Goal: Information Seeking & Learning: Learn about a topic

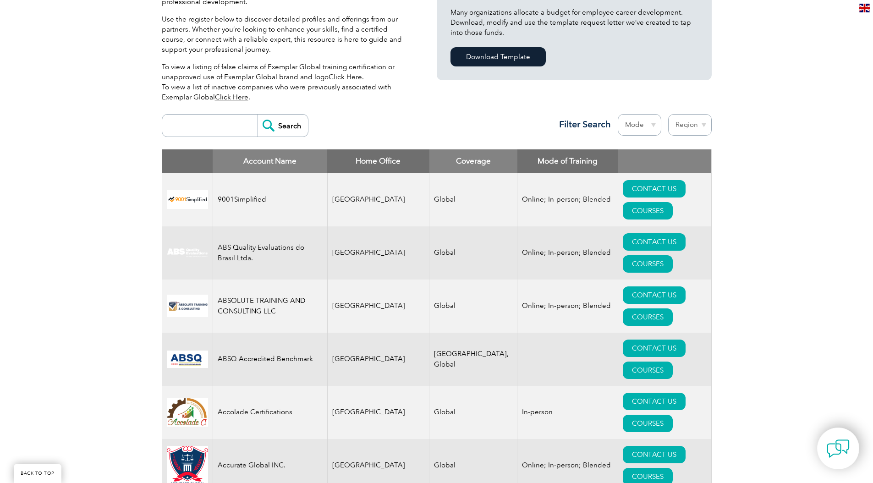
scroll to position [277, 0]
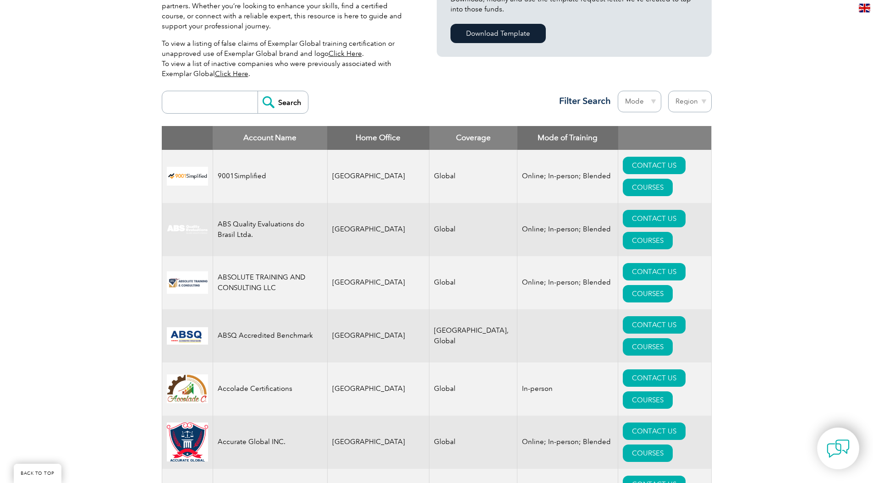
click at [219, 106] on input "search" at bounding box center [212, 102] width 91 height 22
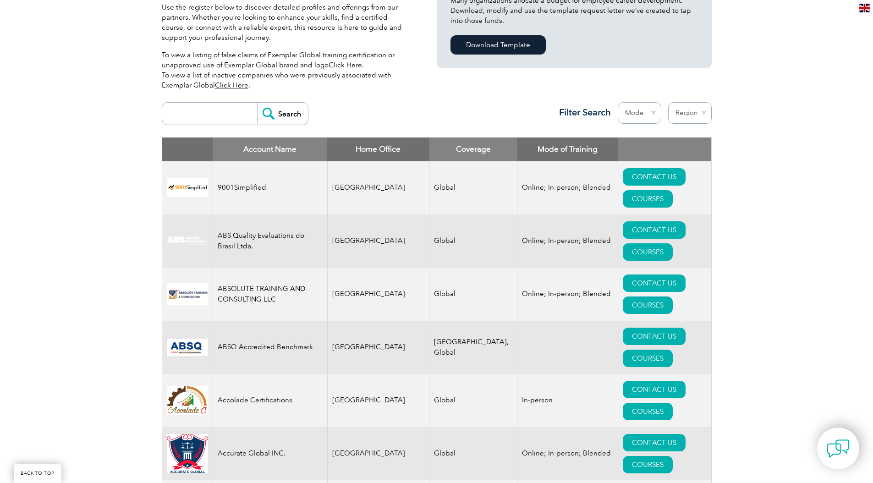
scroll to position [269, 0]
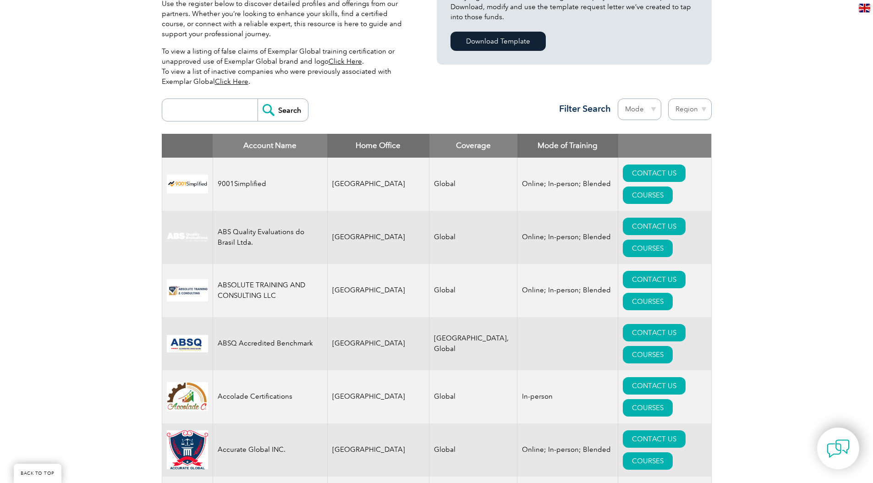
click at [654, 110] on select "Mode Online In-person Blended" at bounding box center [640, 110] width 44 height 22
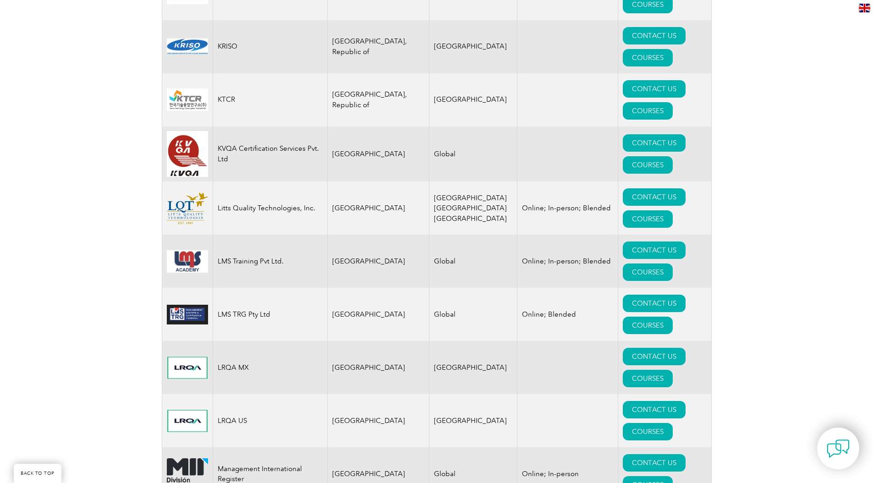
scroll to position [8502, 0]
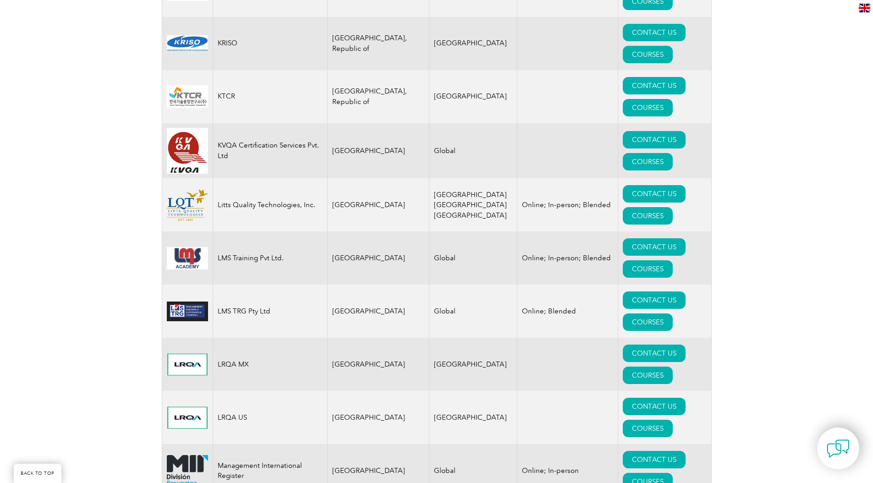
drag, startPoint x: 796, startPoint y: 138, endPoint x: 779, endPoint y: 153, distance: 22.1
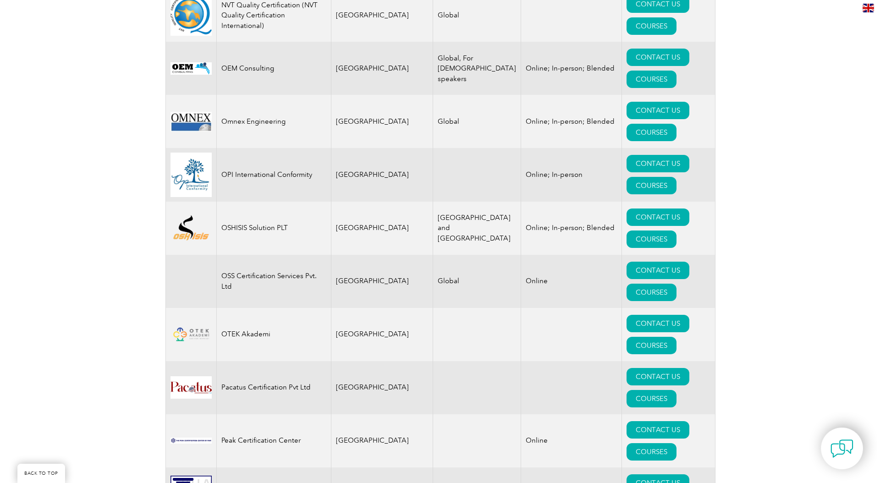
scroll to position [10595, 0]
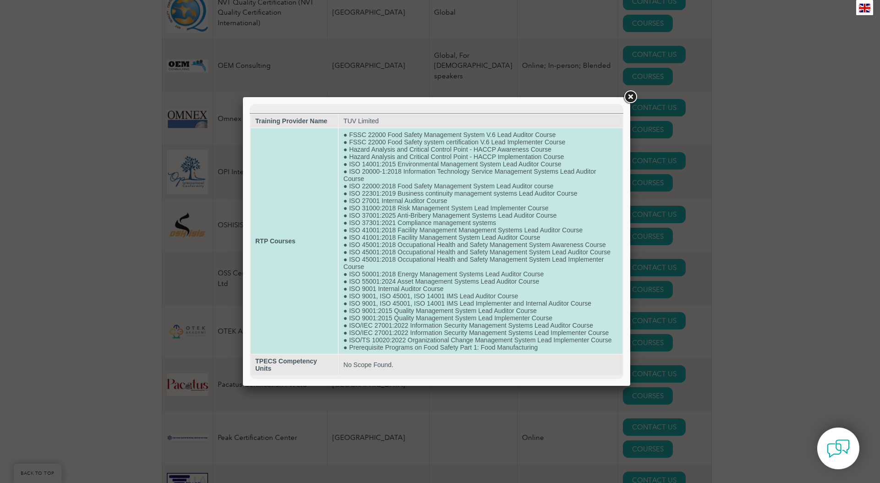
scroll to position [6, 0]
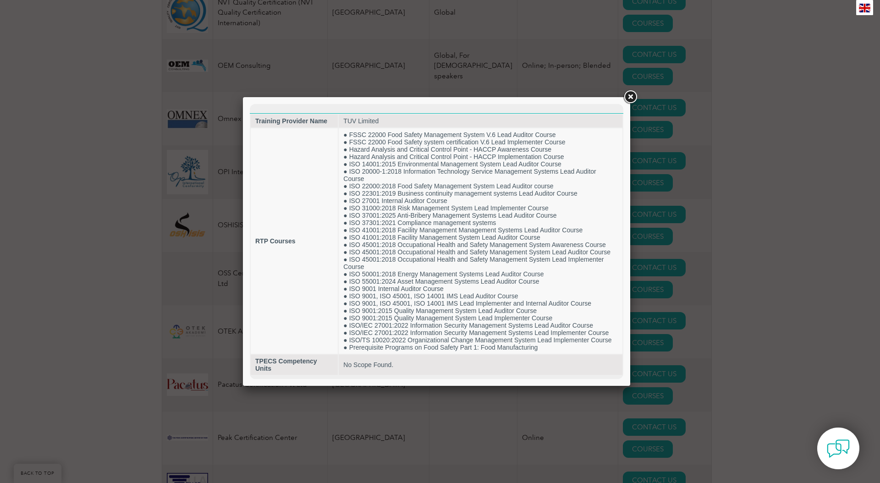
click at [631, 97] on link at bounding box center [630, 97] width 17 height 17
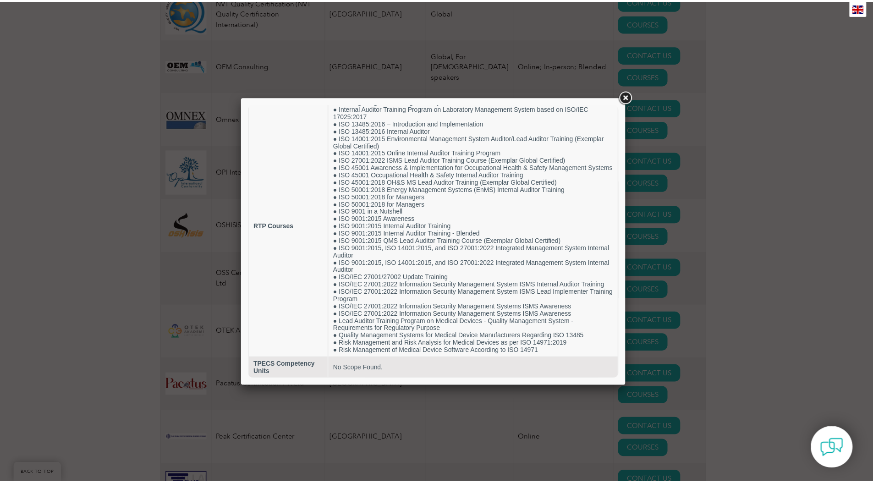
scroll to position [50, 0]
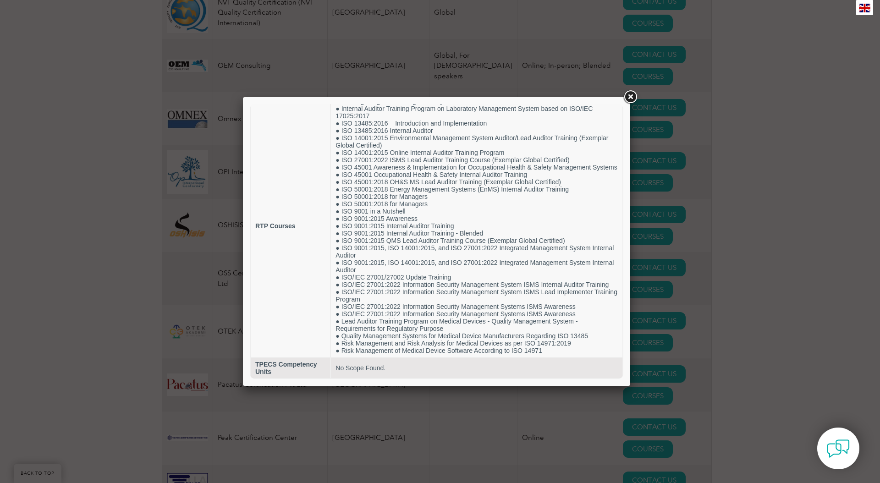
click at [632, 98] on link at bounding box center [630, 97] width 17 height 17
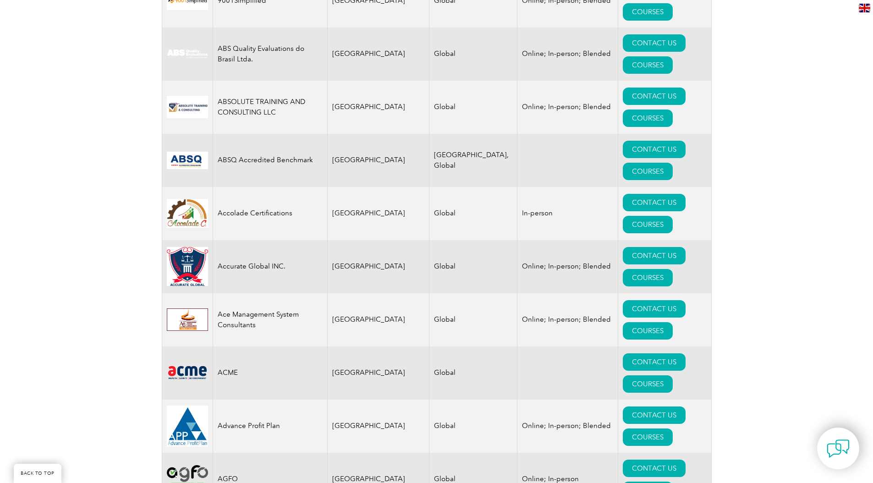
scroll to position [0, 0]
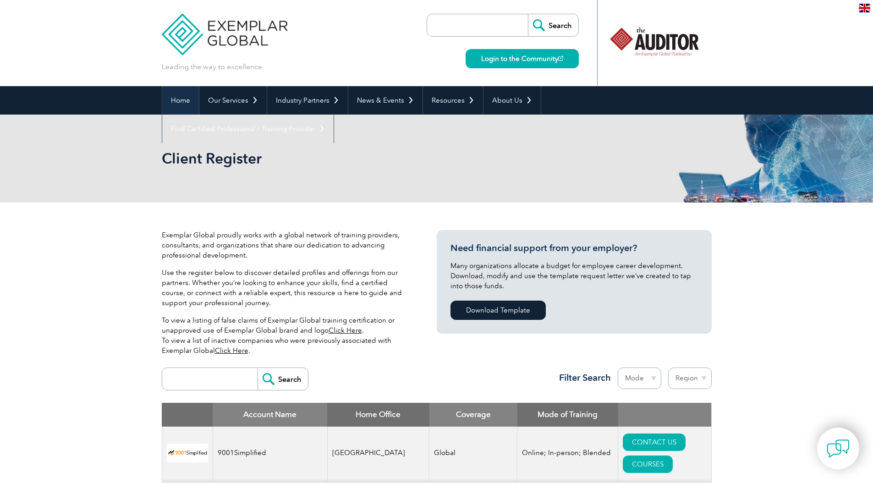
click at [179, 106] on link "Home" at bounding box center [180, 100] width 37 height 28
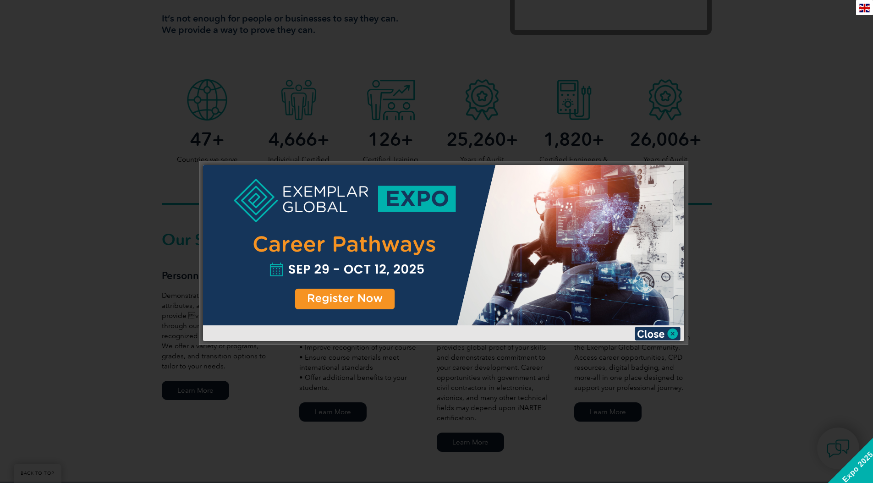
scroll to position [430, 0]
click at [334, 200] on div at bounding box center [443, 245] width 481 height 160
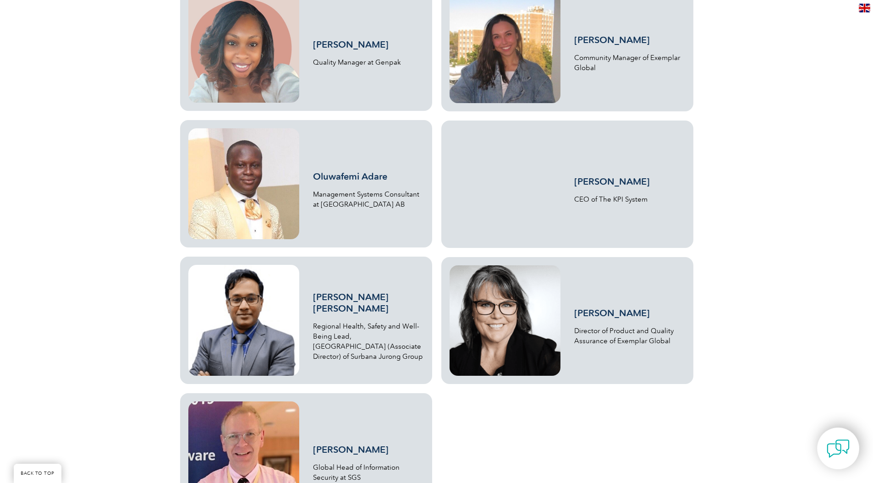
scroll to position [2636, 0]
